Goal: Task Accomplishment & Management: Use online tool/utility

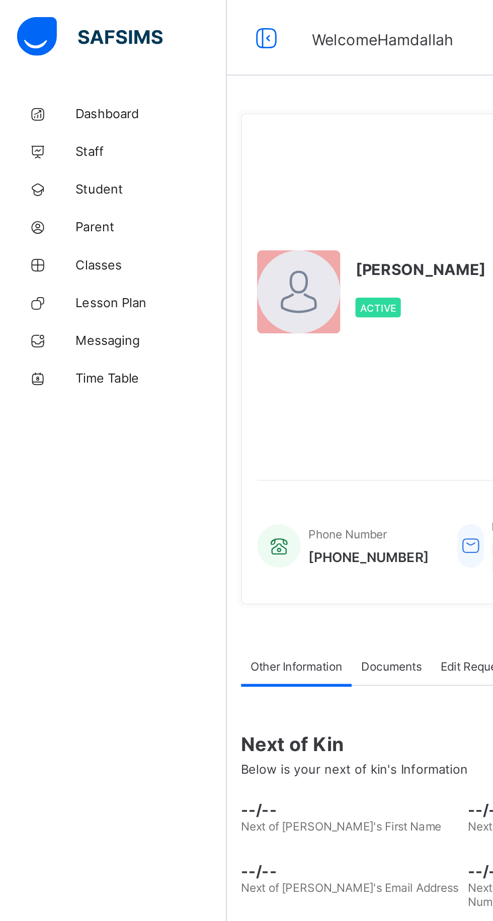
click at [51, 123] on span "Parent" at bounding box center [80, 121] width 80 height 8
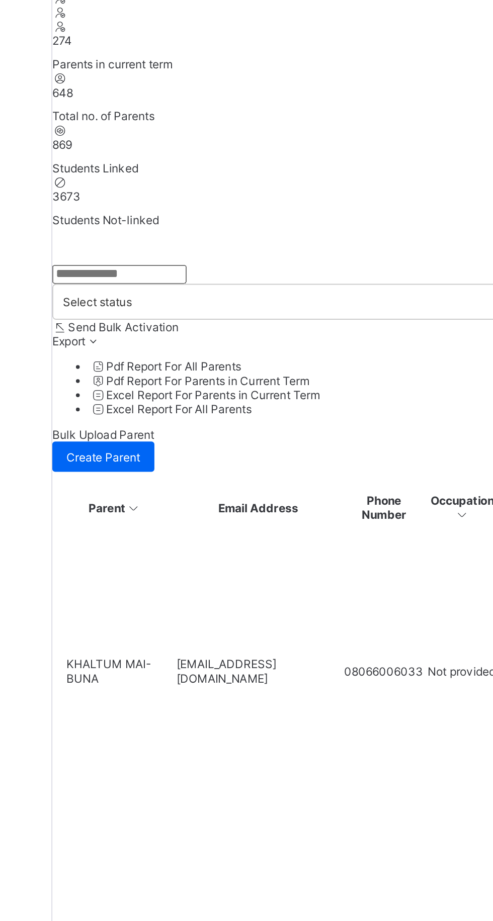
click at [181, 289] on input "text" at bounding box center [156, 283] width 71 height 10
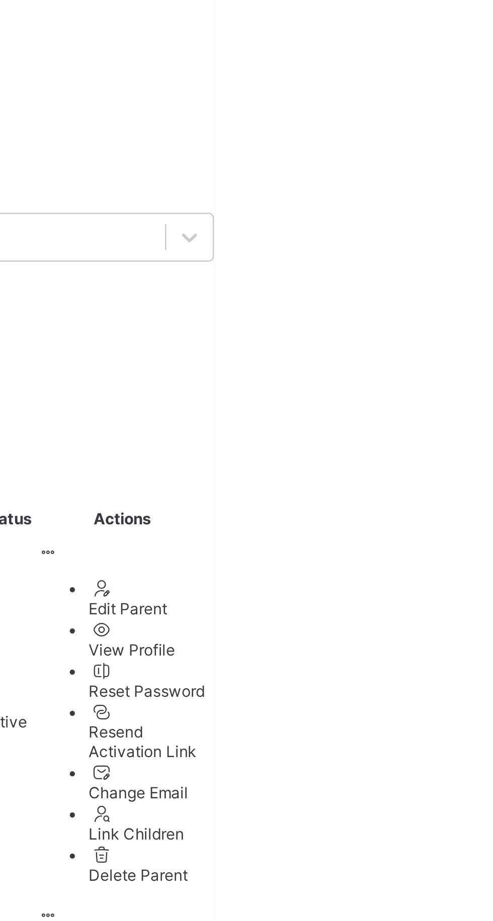
type input "**********"
click at [490, 431] on ul "Edit Parent View Profile Reset Password Resend Activation Link Change Email Lin…" at bounding box center [457, 491] width 66 height 120
click at [490, 455] on div "View Profile" at bounding box center [467, 459] width 46 height 8
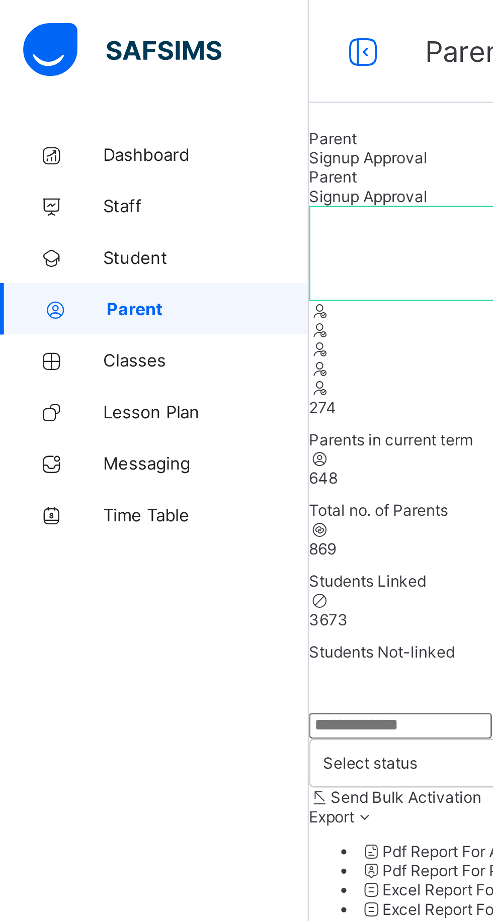
click at [69, 104] on span "Student" at bounding box center [80, 101] width 80 height 8
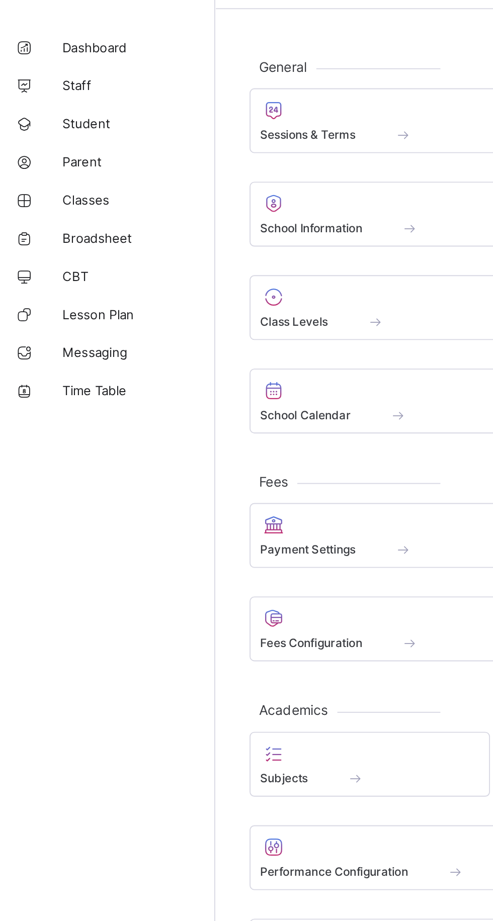
click at [62, 166] on link "Broadsheet" at bounding box center [60, 161] width 121 height 20
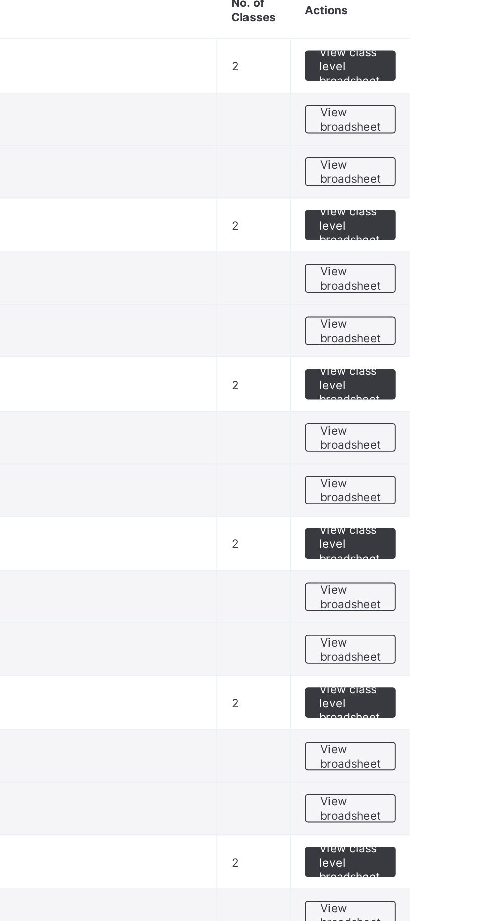
click at [444, 335] on span "View broadsheet" at bounding box center [443, 335] width 32 height 15
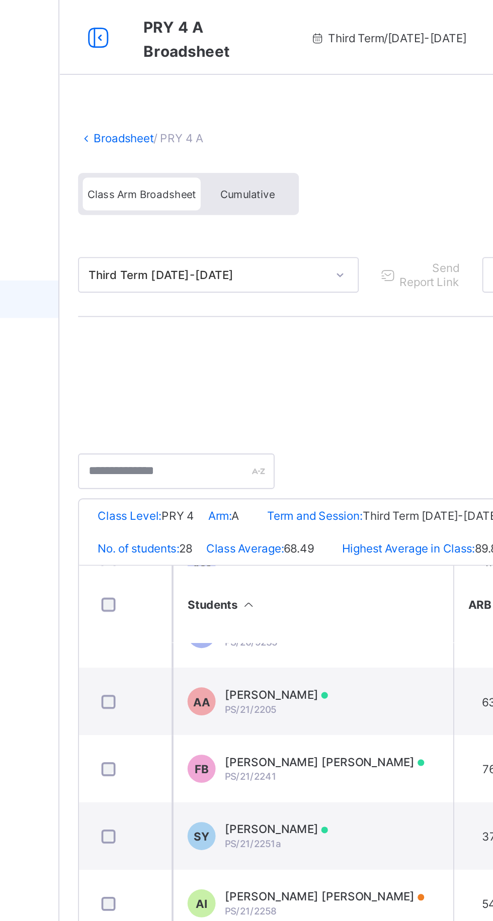
scroll to position [423, 0]
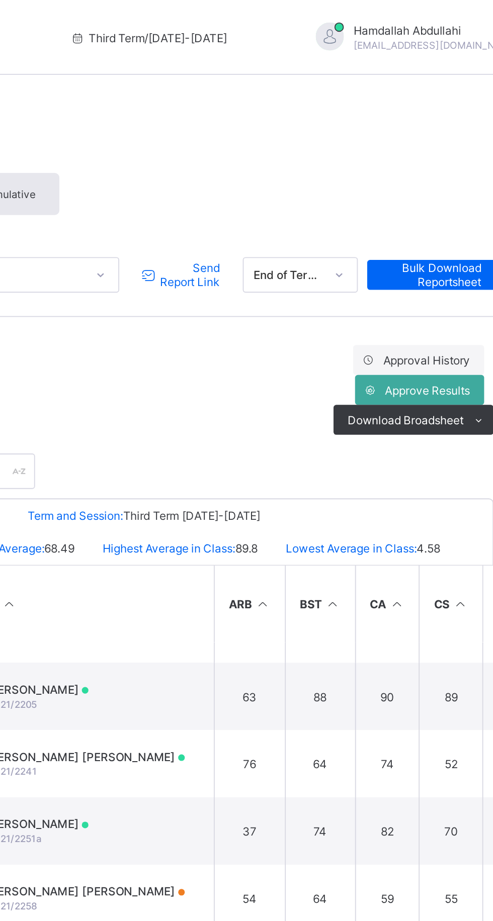
click at [325, 146] on span "Send Report Link" at bounding box center [319, 147] width 33 height 15
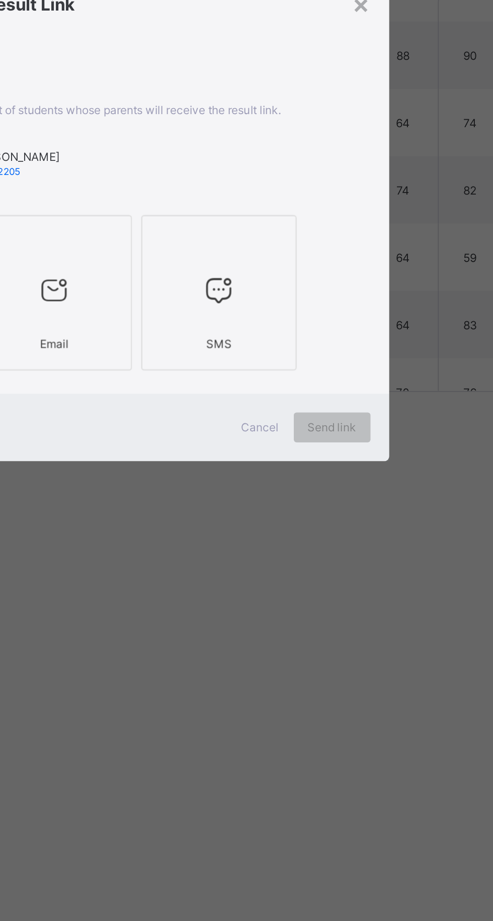
click at [244, 544] on label "Email" at bounding box center [201, 501] width 83 height 83
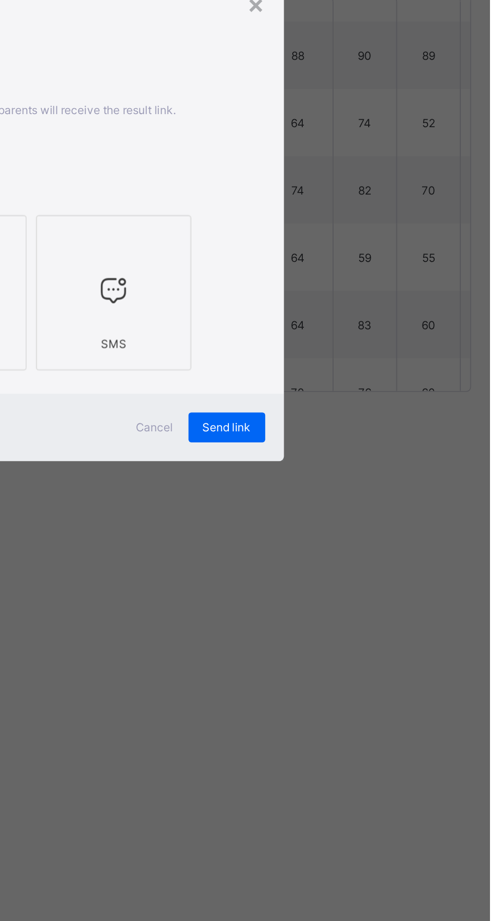
click at [364, 578] on span "Send link" at bounding box center [351, 574] width 26 height 8
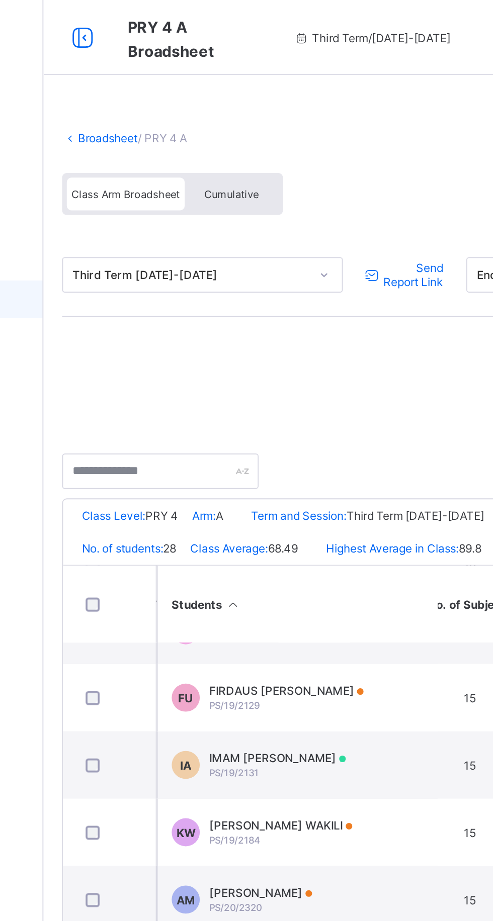
scroll to position [234, 805]
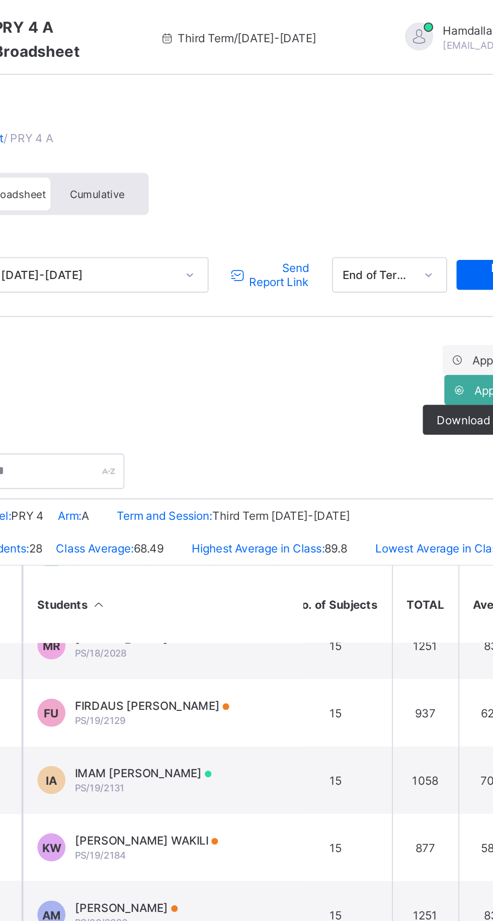
click at [318, 147] on span "Send Report Link" at bounding box center [319, 147] width 33 height 15
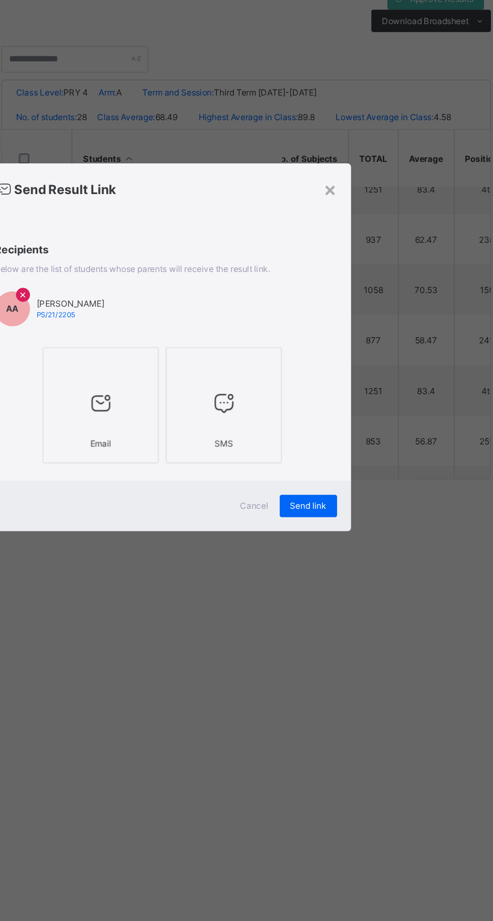
click at [415, 807] on div "× Send Result Link Recipients Below are the list of students whose parents will…" at bounding box center [246, 460] width 493 height 921
click at [364, 578] on span "Send link" at bounding box center [351, 574] width 26 height 8
